Goal: Task Accomplishment & Management: Complete application form

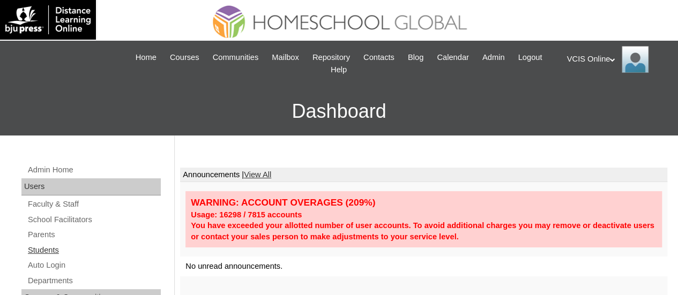
click at [47, 244] on link "Students" at bounding box center [94, 250] width 134 height 13
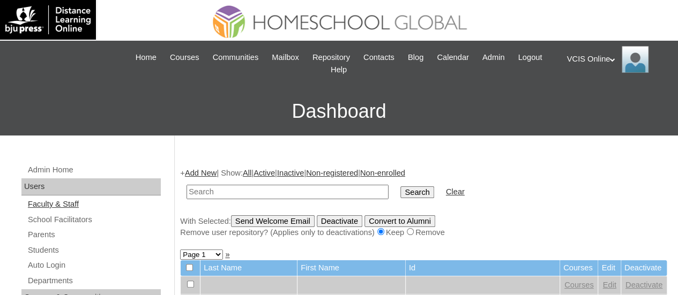
paste input "VCIS014-4C-SA2025"
type input "VCIS014-4C-SA2025"
click at [400, 192] on input "Search" at bounding box center [416, 192] width 33 height 12
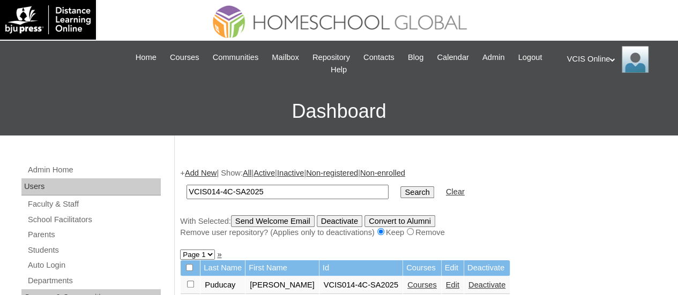
scroll to position [107, 0]
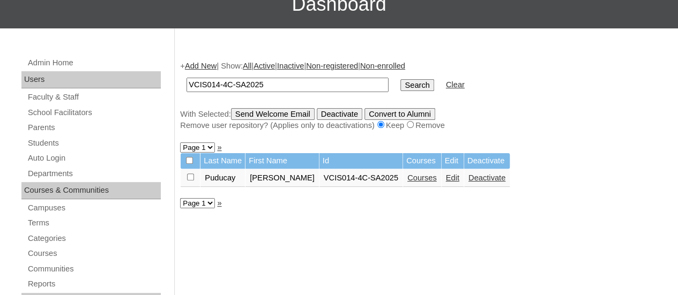
click at [425, 178] on link "Courses" at bounding box center [421, 178] width 29 height 9
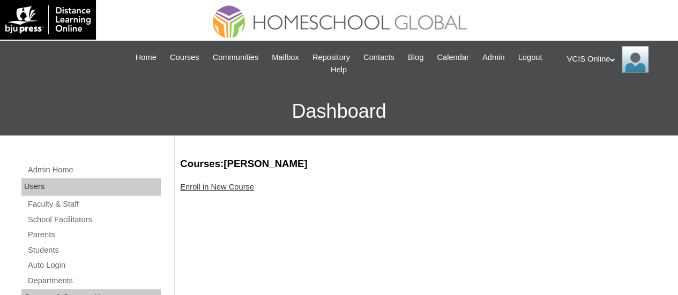
click at [210, 191] on div "Enroll in New Course" at bounding box center [423, 187] width 487 height 11
click at [230, 186] on link "Enroll in New Course" at bounding box center [217, 187] width 74 height 9
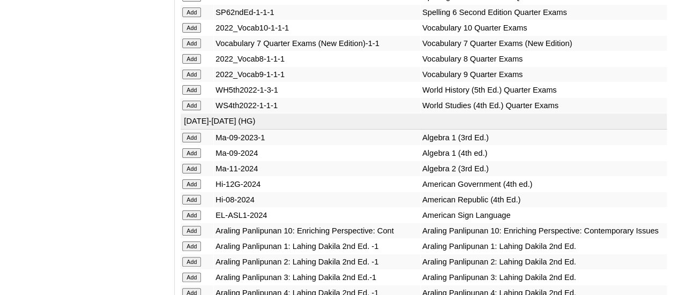
scroll to position [2089, 0]
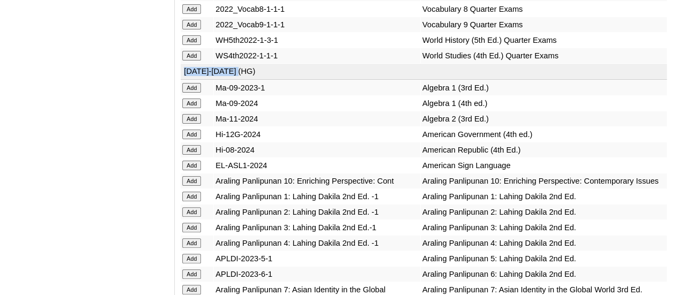
copy td "[DATE]-[DATE] (HG)"
drag, startPoint x: 242, startPoint y: 129, endPoint x: 182, endPoint y: 135, distance: 59.7
click at [182, 80] on td "[DATE]-[DATE] (HG)" at bounding box center [424, 72] width 486 height 16
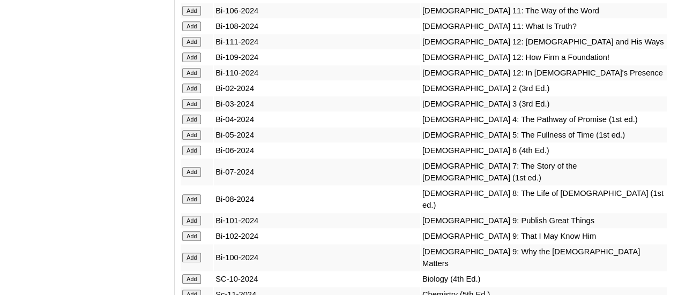
scroll to position [2517, 0]
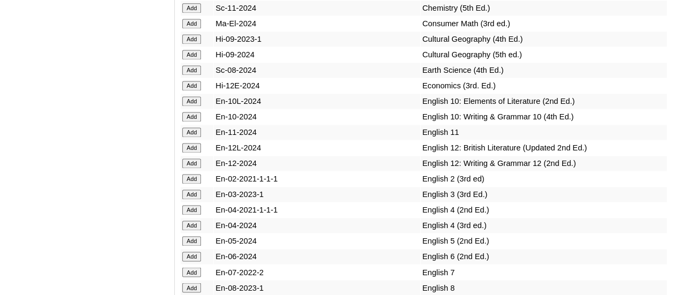
scroll to position [2839, 0]
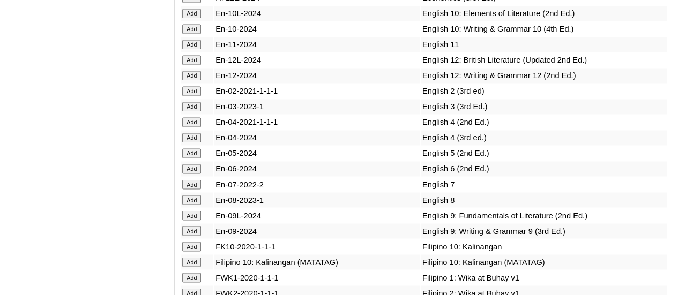
scroll to position [2875, 0]
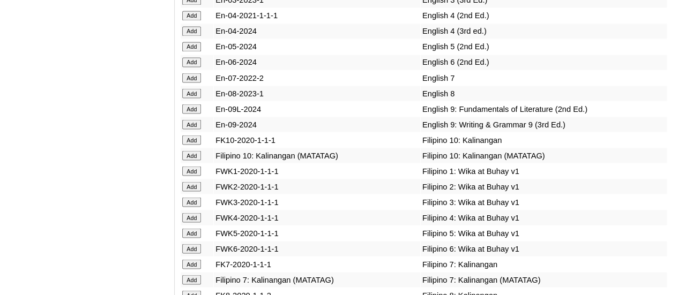
scroll to position [2982, 0]
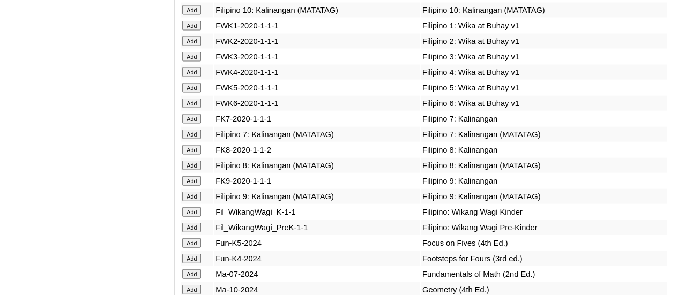
scroll to position [3143, 0]
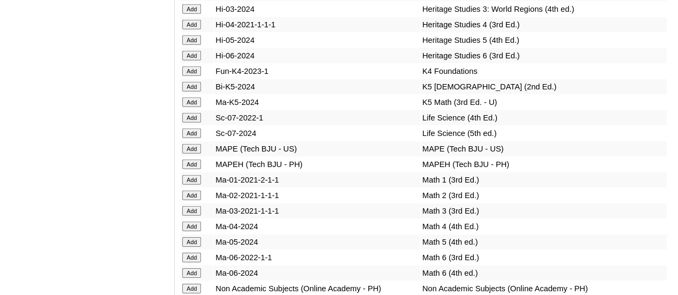
scroll to position [3625, 0]
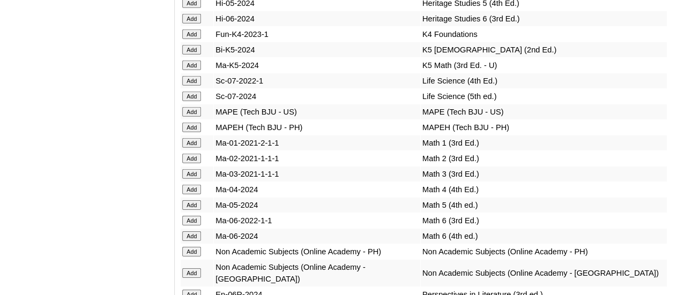
scroll to position [3625, 0]
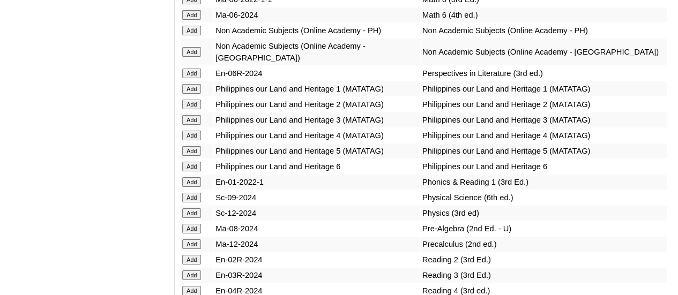
scroll to position [3839, 0]
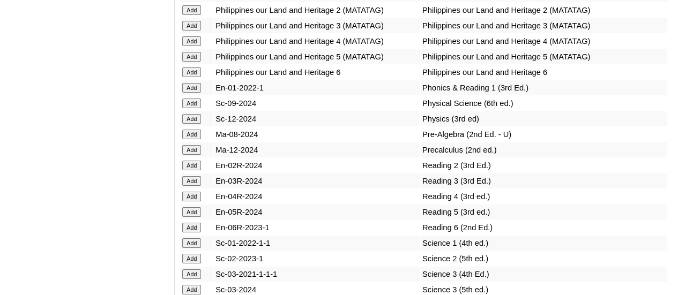
scroll to position [3946, 0]
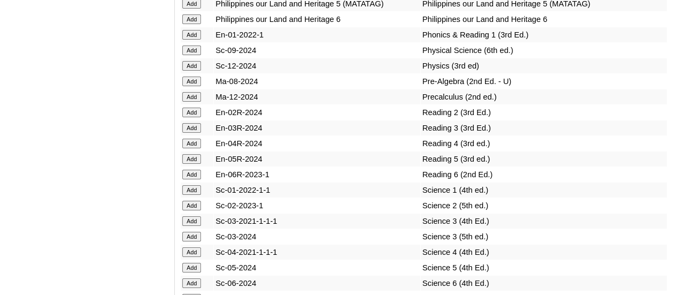
scroll to position [4000, 0]
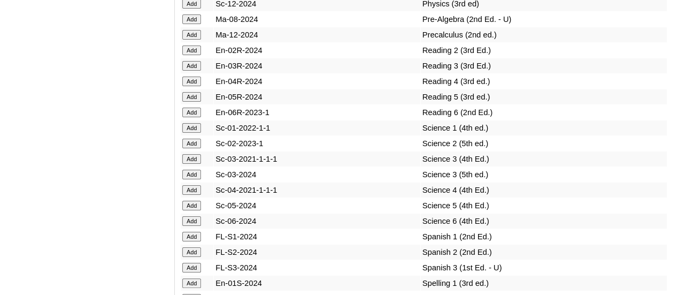
scroll to position [4107, 0]
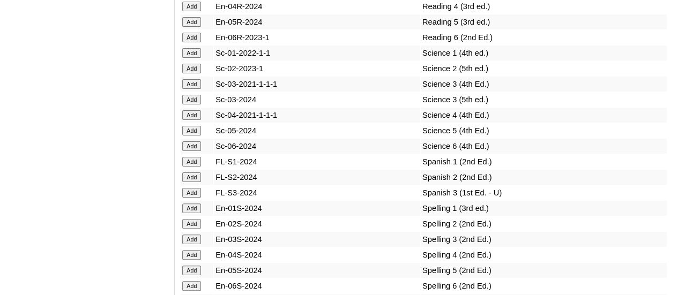
scroll to position [4214, 0]
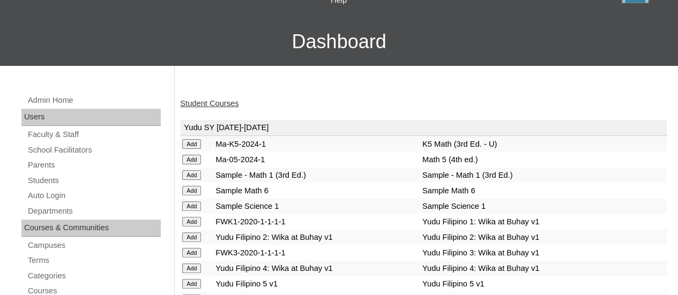
scroll to position [54, 0]
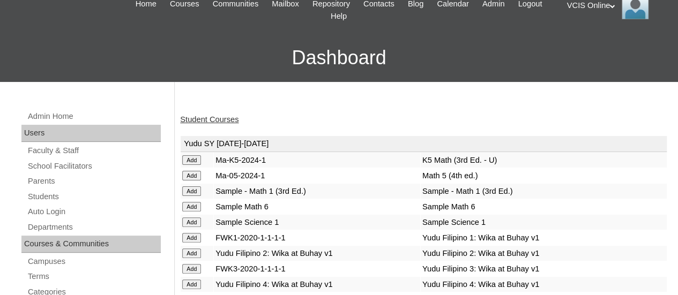
click at [228, 118] on link "Student Courses" at bounding box center [209, 119] width 58 height 9
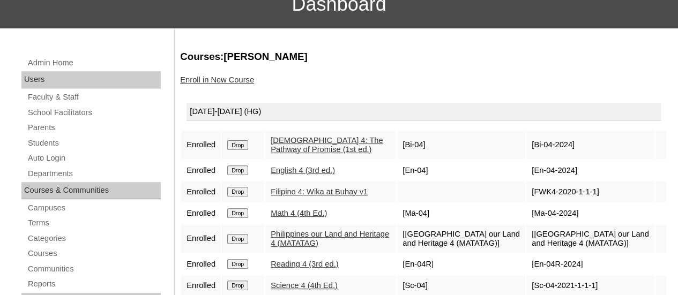
scroll to position [54, 0]
